Goal: Browse casually

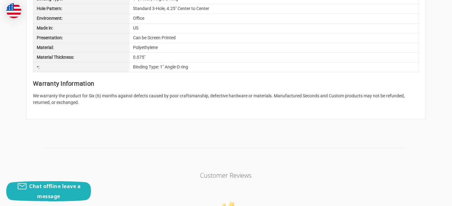
scroll to position [822, 0]
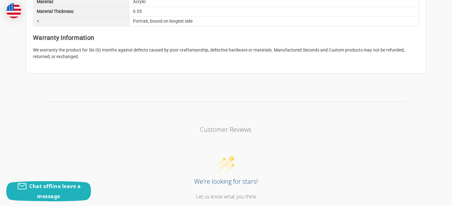
scroll to position [822, 0]
